Goal: Task Accomplishment & Management: Manage account settings

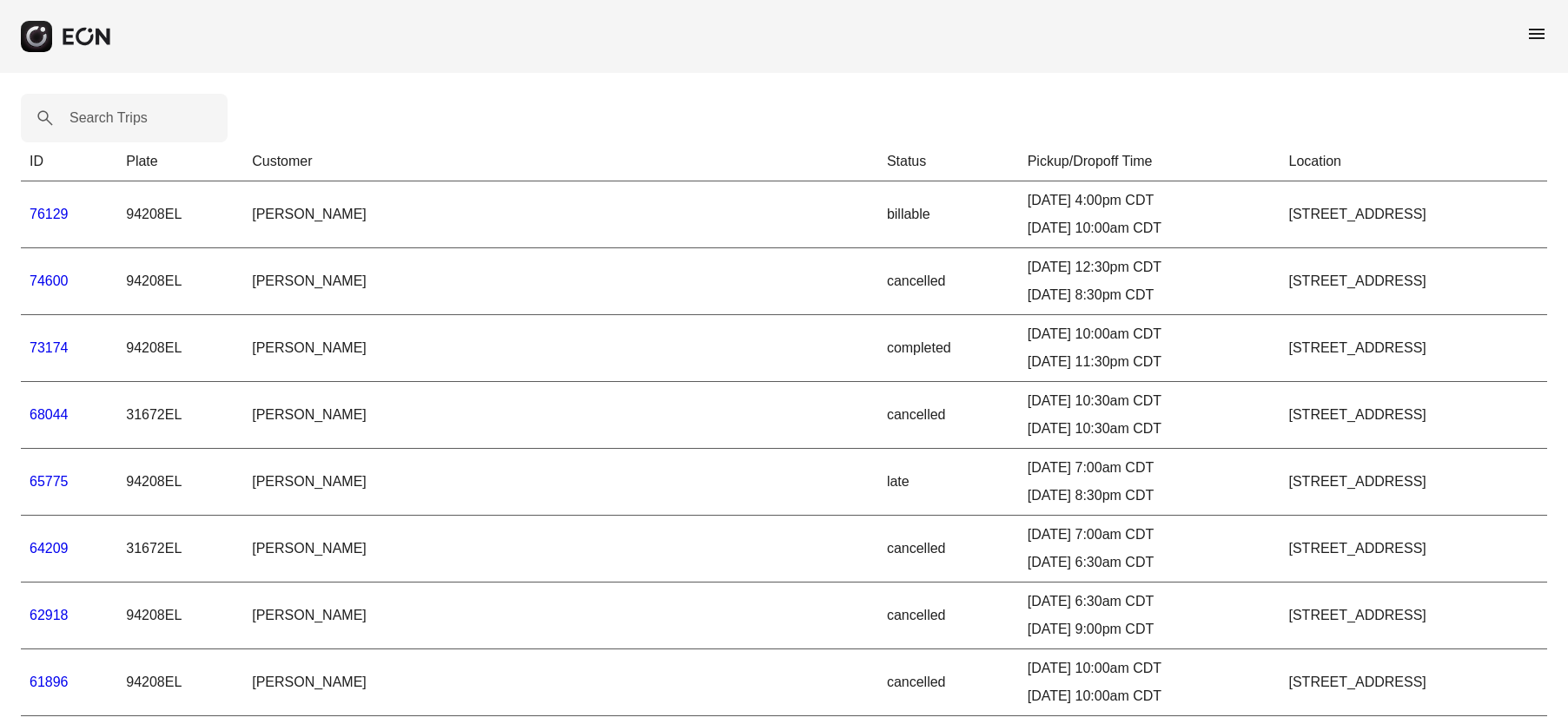
click at [61, 211] on link "76129" at bounding box center [48, 214] width 39 height 15
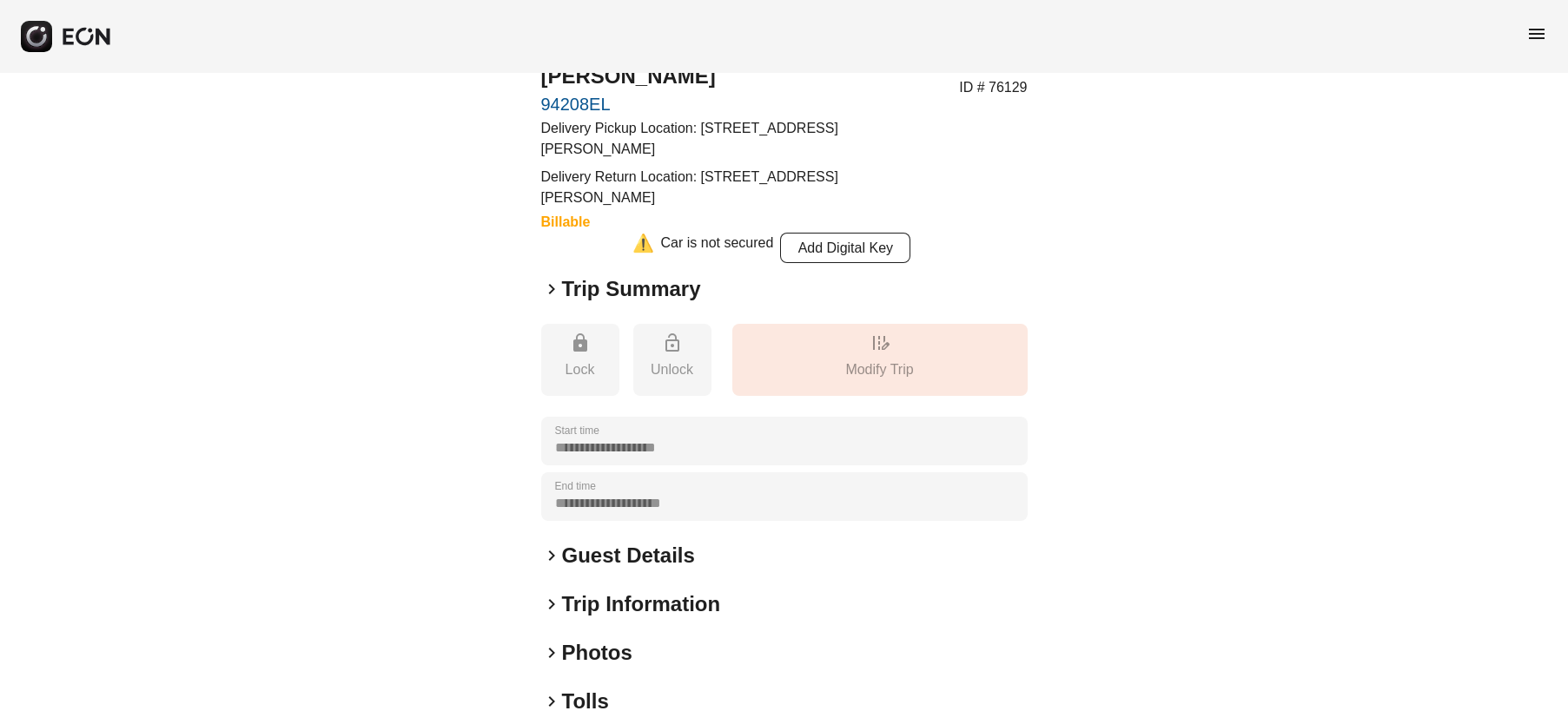
scroll to position [117, 0]
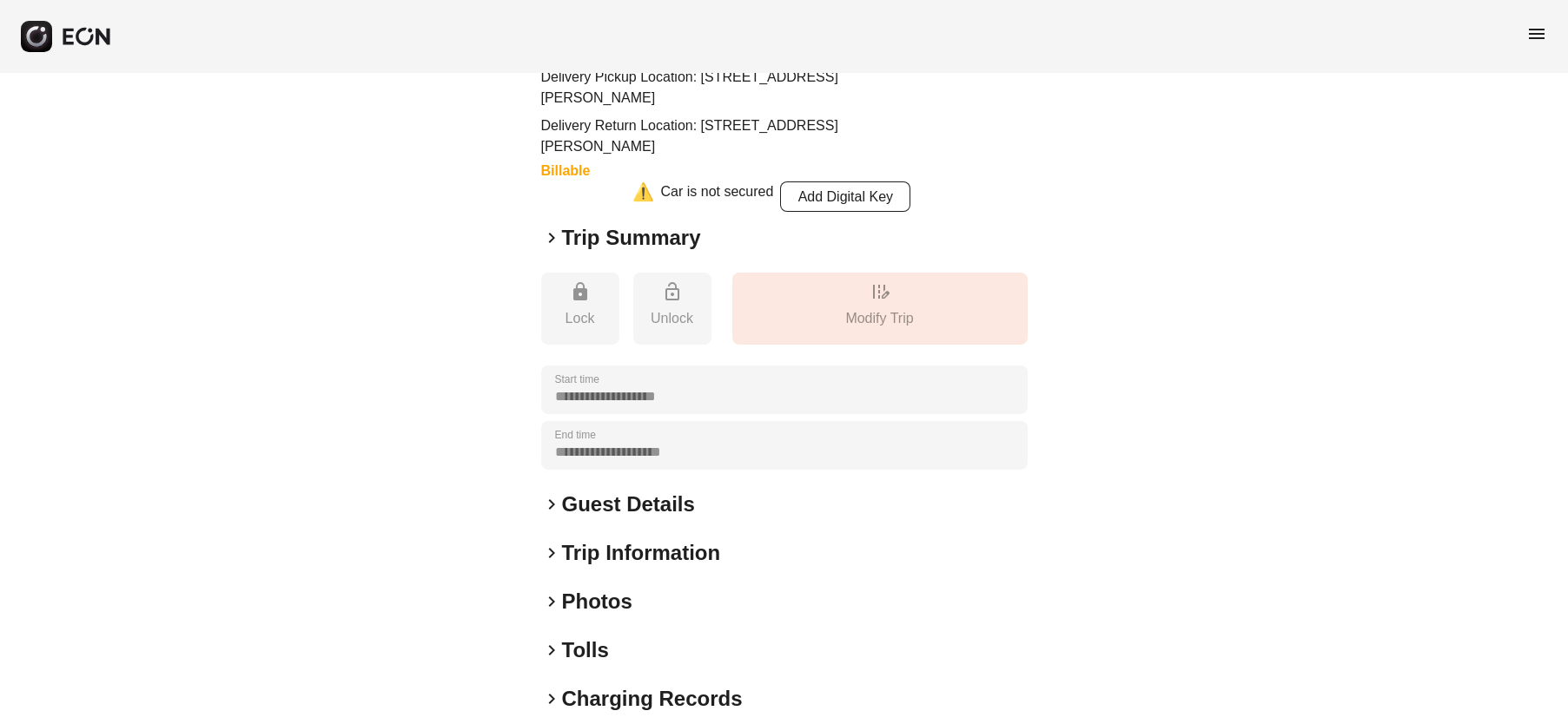
click at [555, 650] on span "keyboard_arrow_right" at bounding box center [551, 650] width 21 height 21
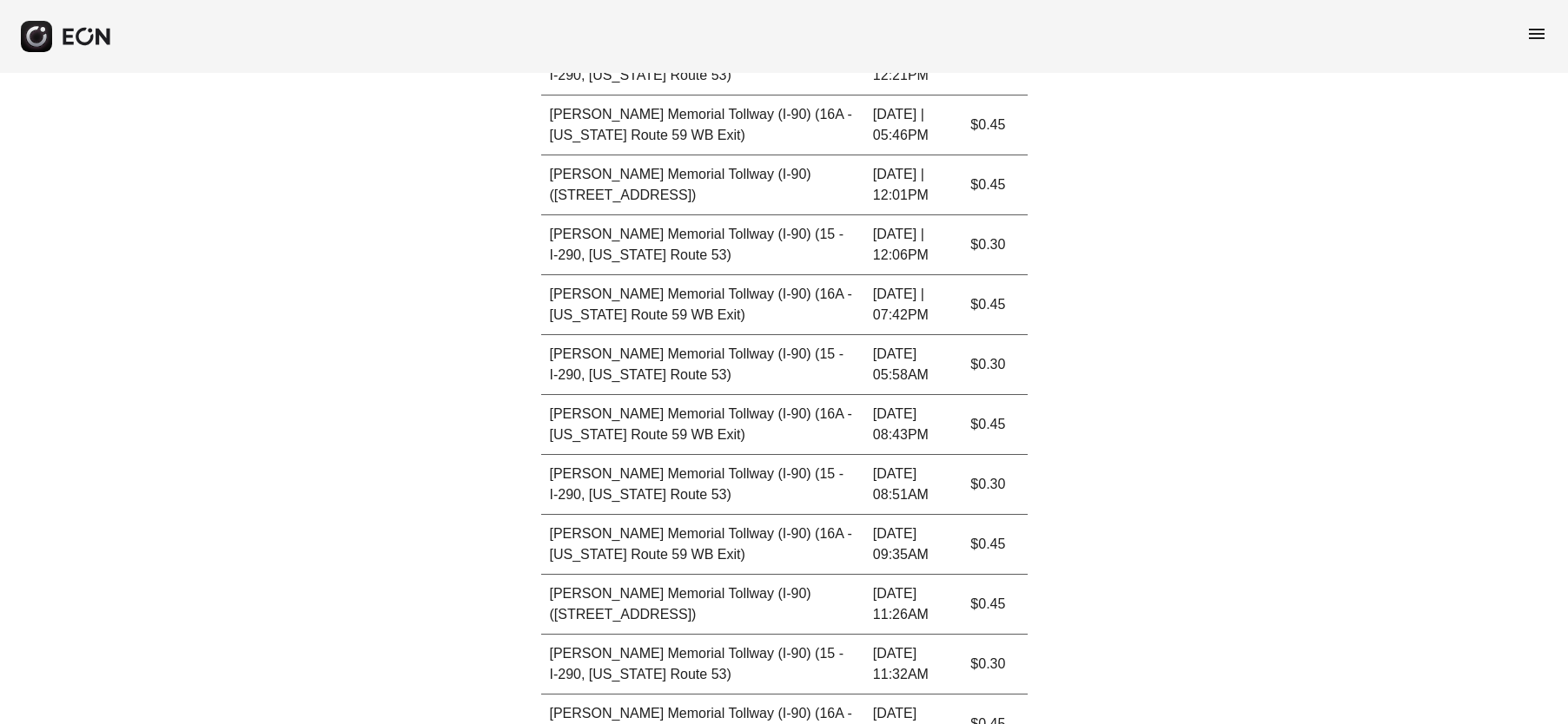
scroll to position [0, 0]
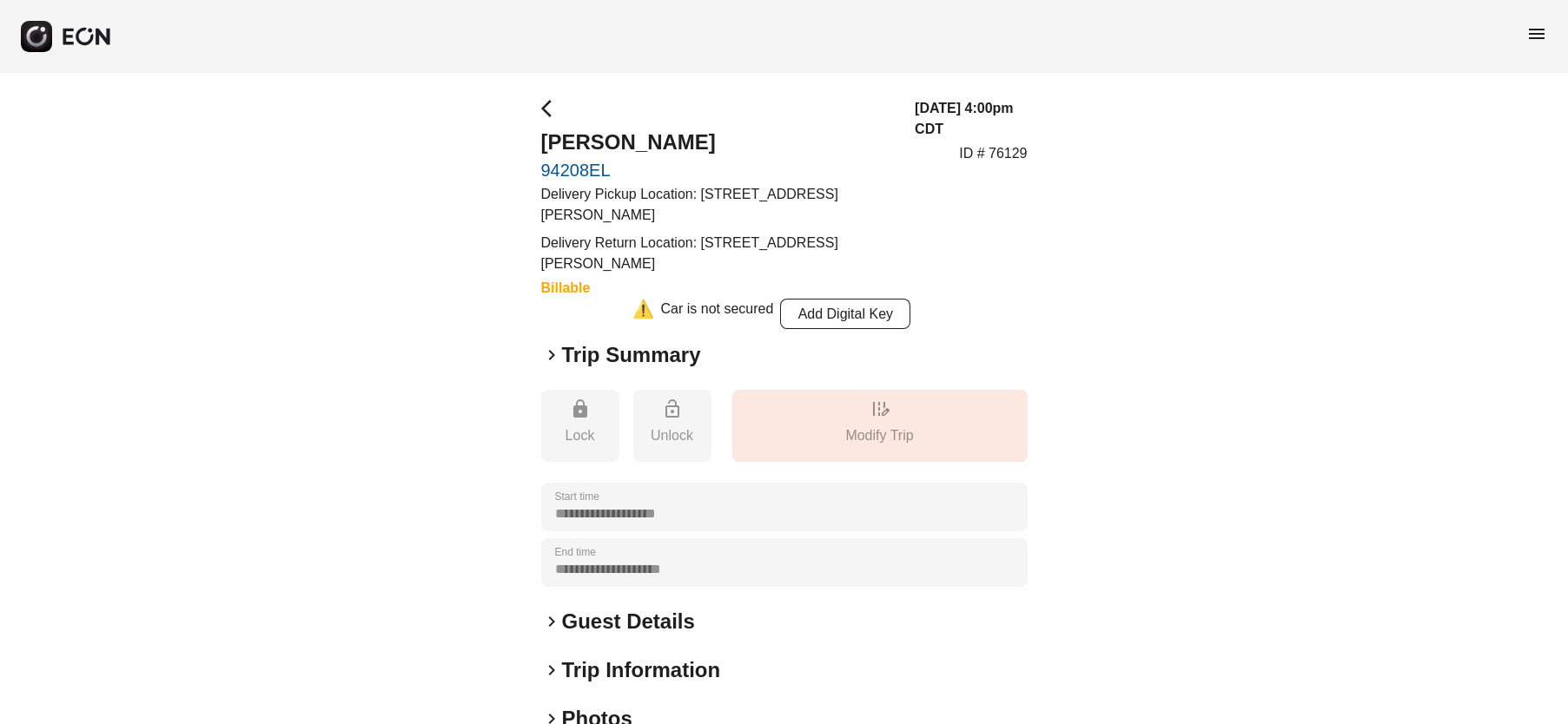
click at [549, 354] on span "keyboard_arrow_right" at bounding box center [551, 355] width 21 height 21
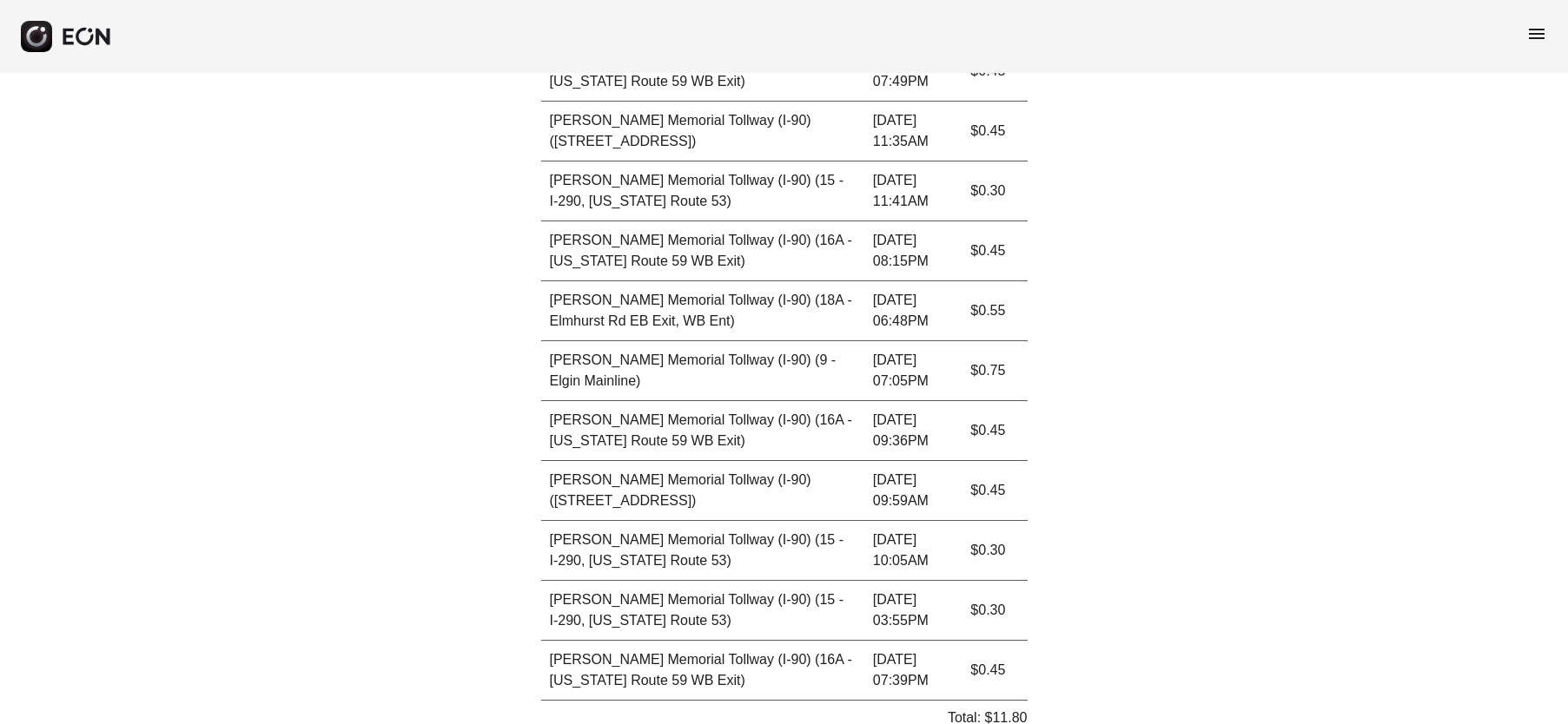
scroll to position [2622, 0]
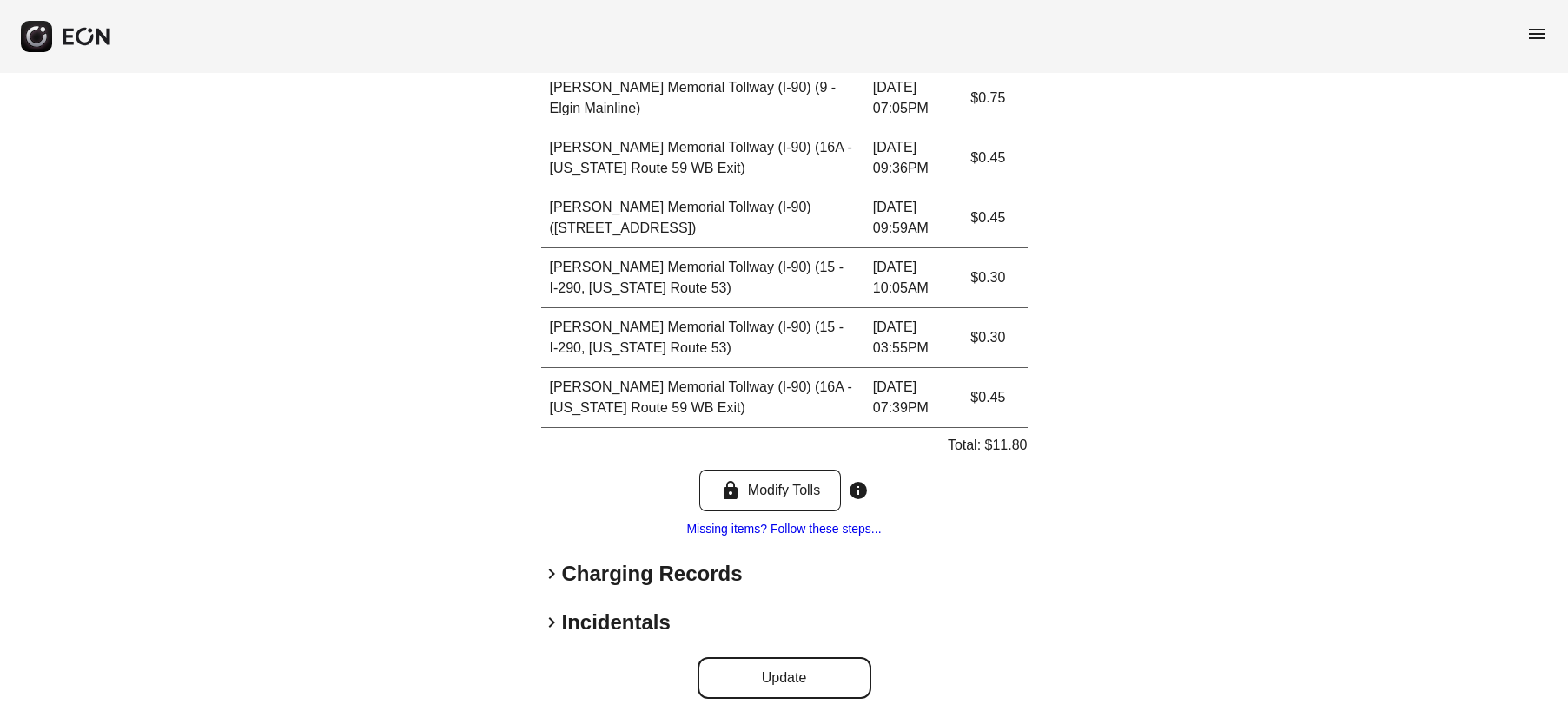
click at [784, 675] on button "Update" at bounding box center [784, 678] width 174 height 42
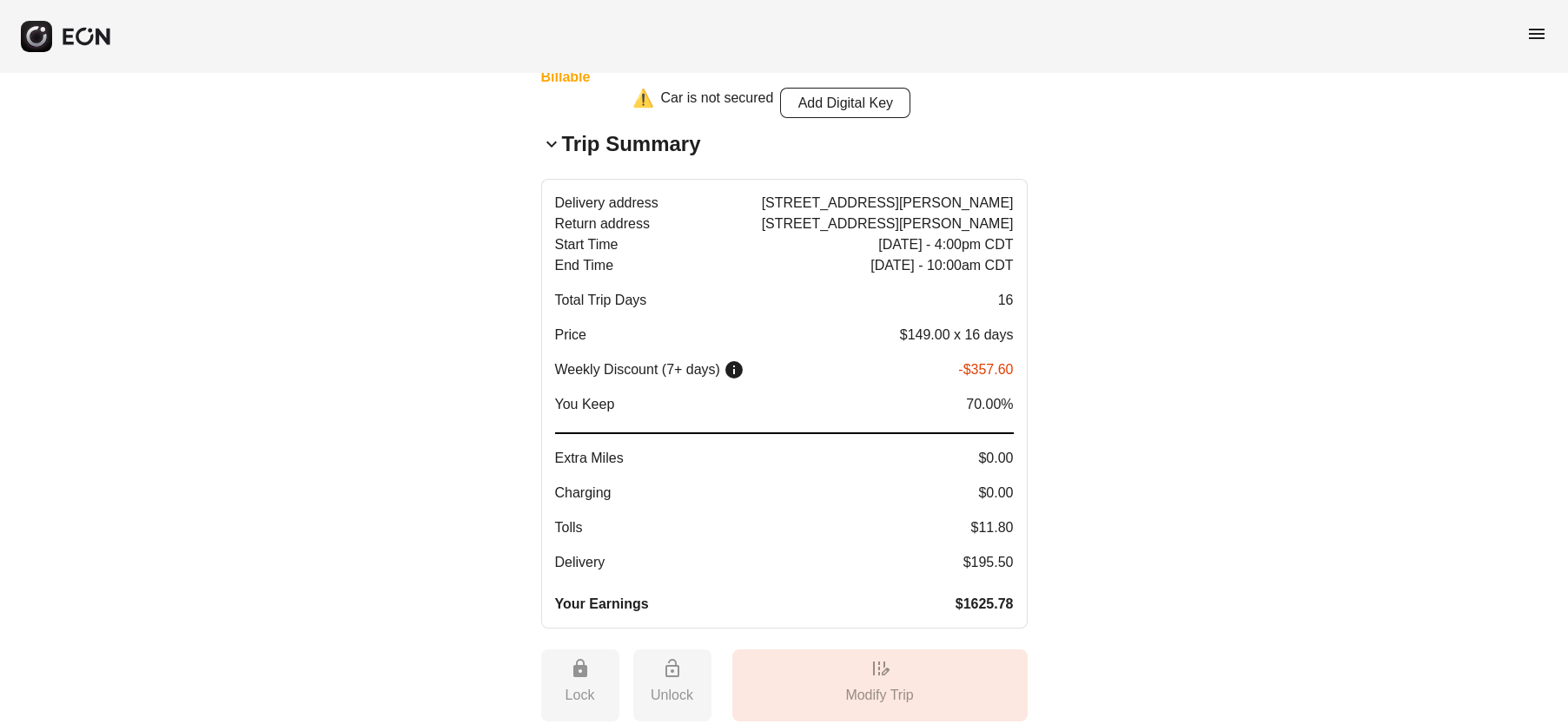
scroll to position [0, 0]
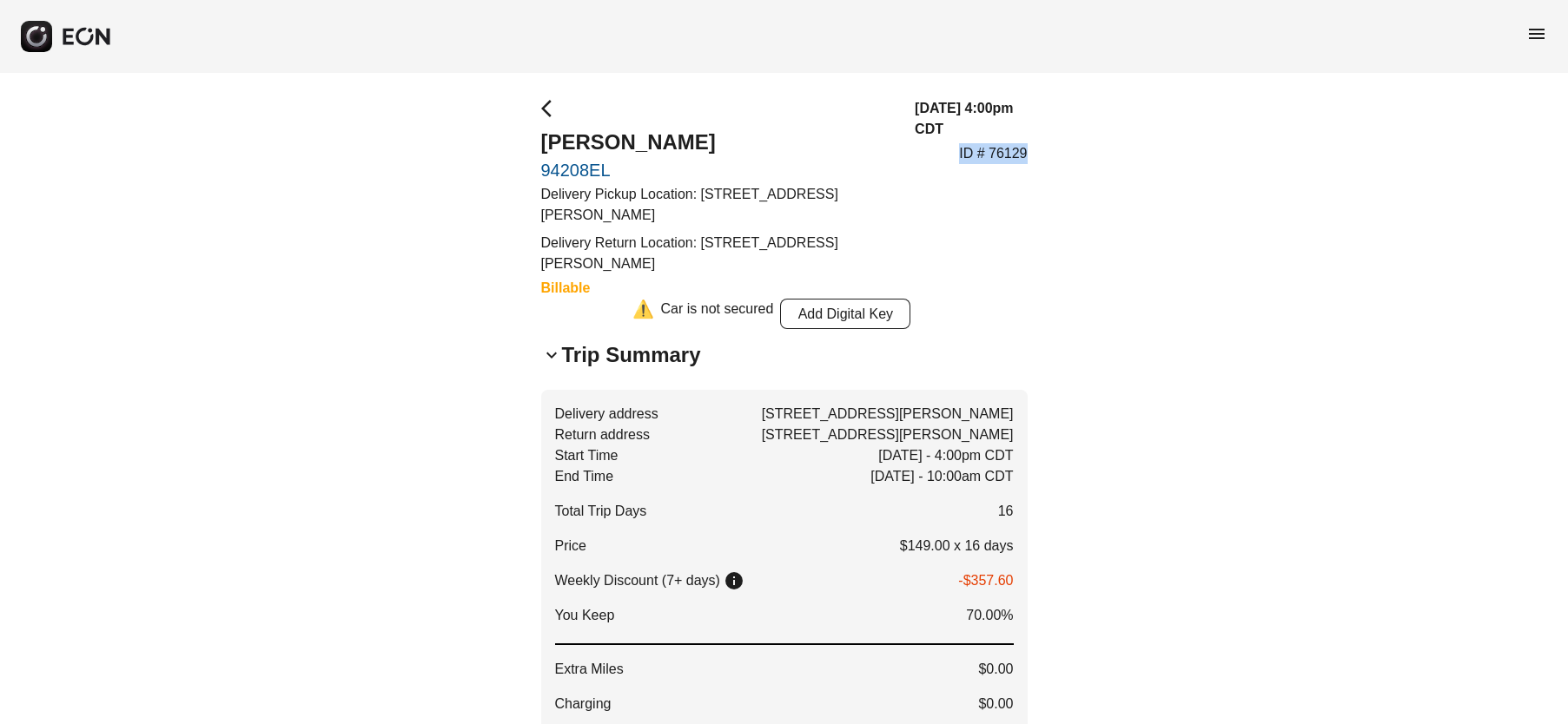
drag, startPoint x: 1043, startPoint y: 150, endPoint x: 959, endPoint y: 150, distance: 84.0
copy p "ID # 76129"
